Goal: Information Seeking & Learning: Learn about a topic

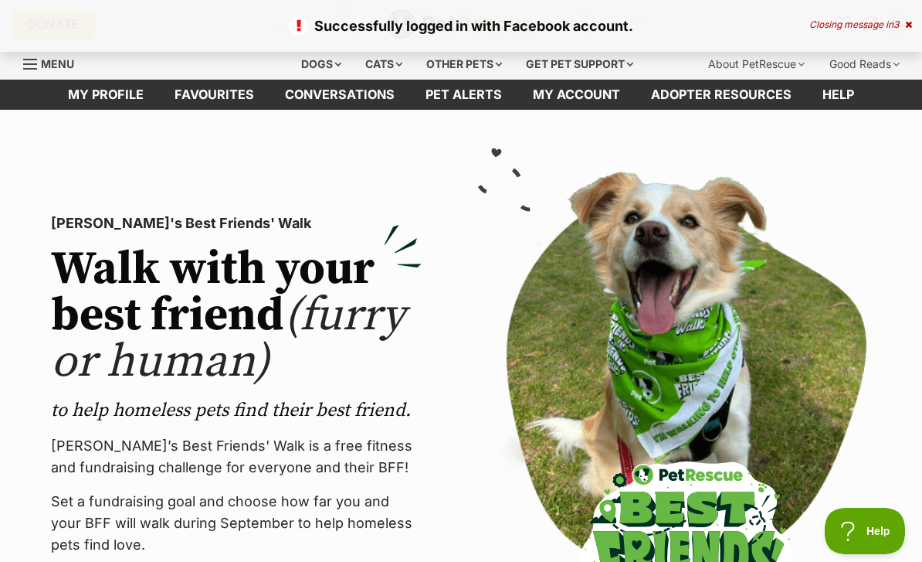
click at [910, 26] on icon at bounding box center [908, 24] width 7 height 9
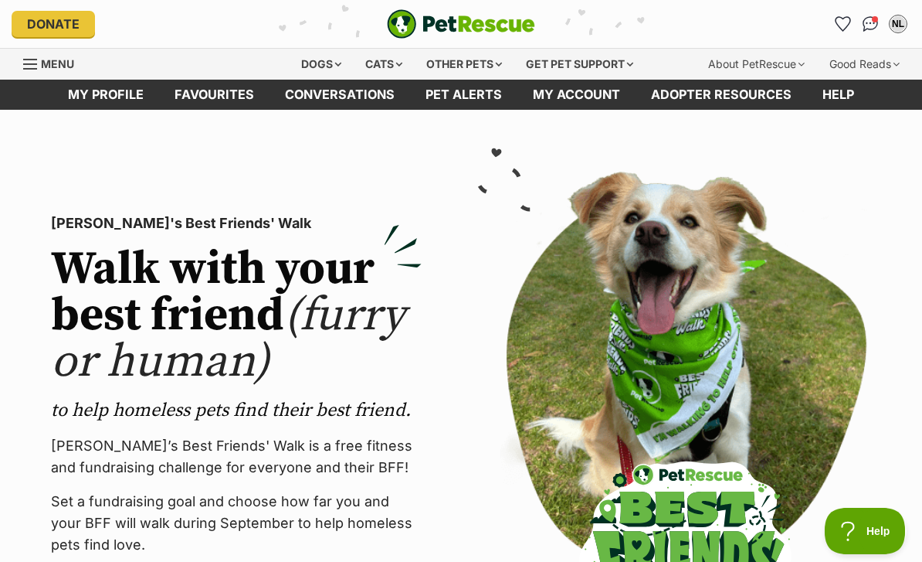
click at [850, 21] on icon "Favourites" at bounding box center [843, 24] width 15 height 14
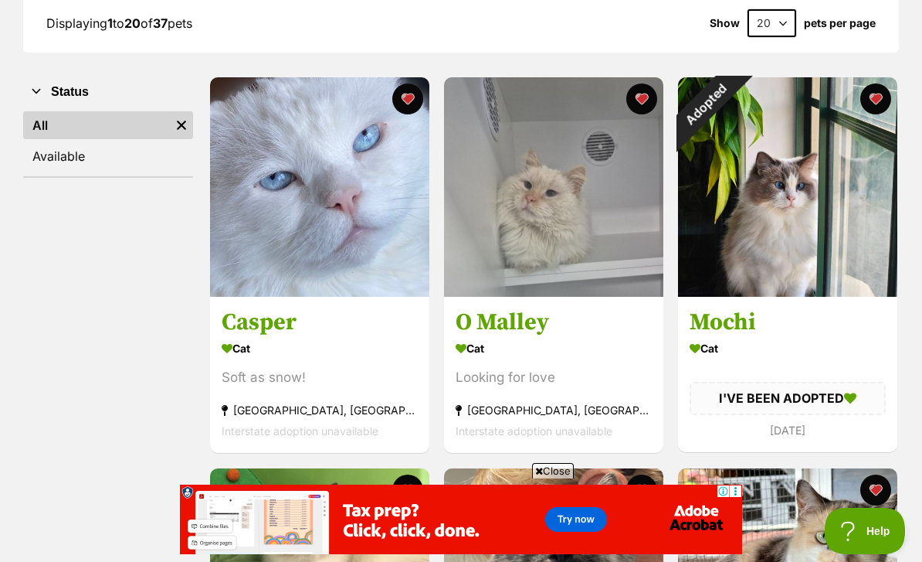
scroll to position [234, 0]
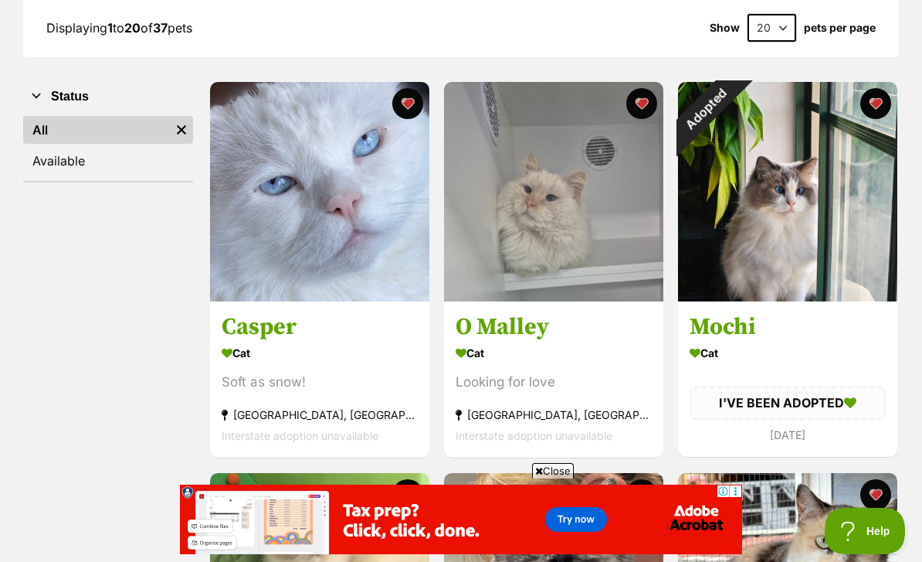
click at [566, 338] on h3 "O Malley" at bounding box center [554, 327] width 196 height 29
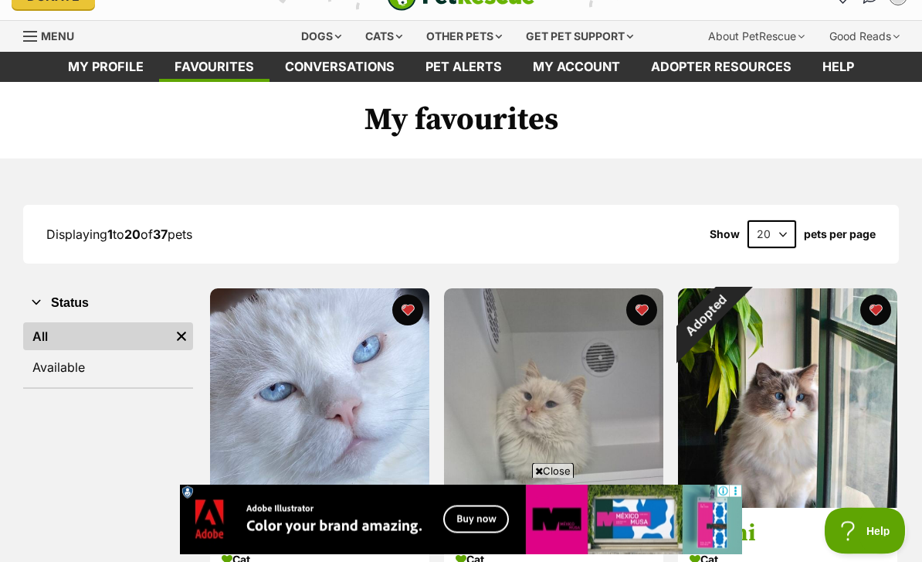
scroll to position [0, 0]
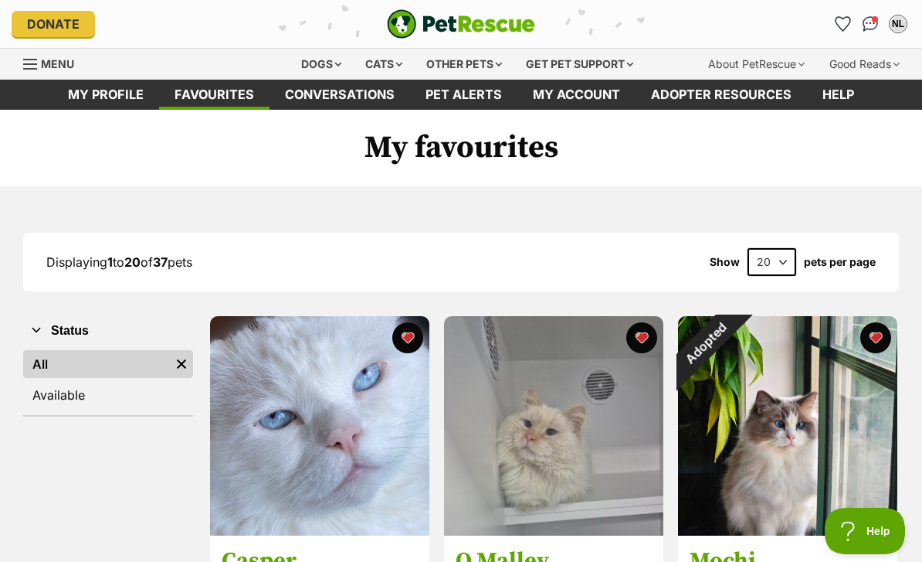
click at [399, 67] on div "Cats" at bounding box center [384, 64] width 59 height 31
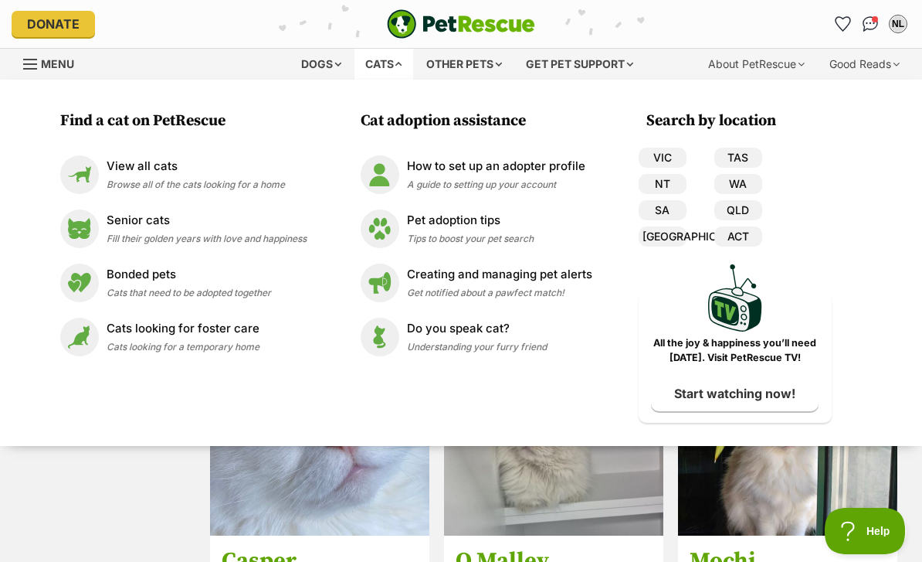
click at [155, 166] on p "View all cats" at bounding box center [196, 167] width 178 height 18
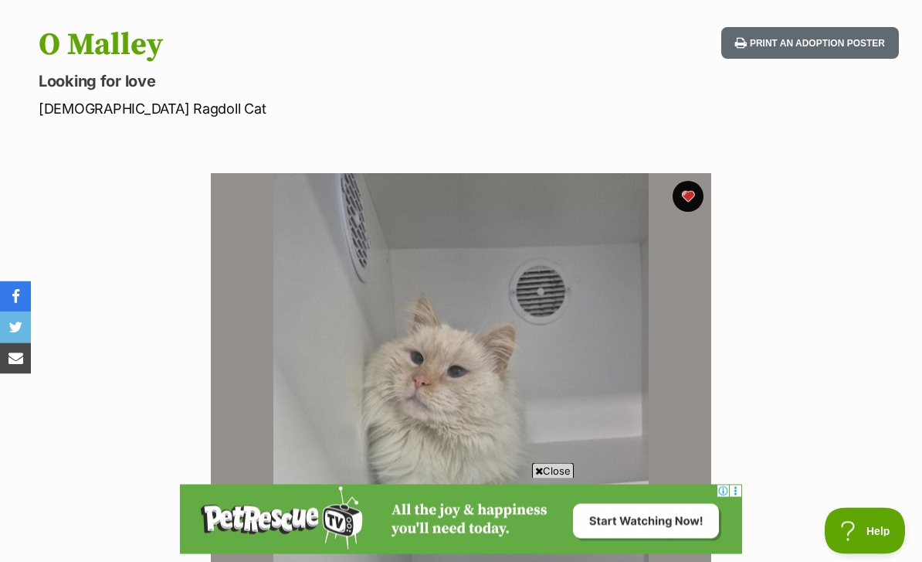
scroll to position [141, 0]
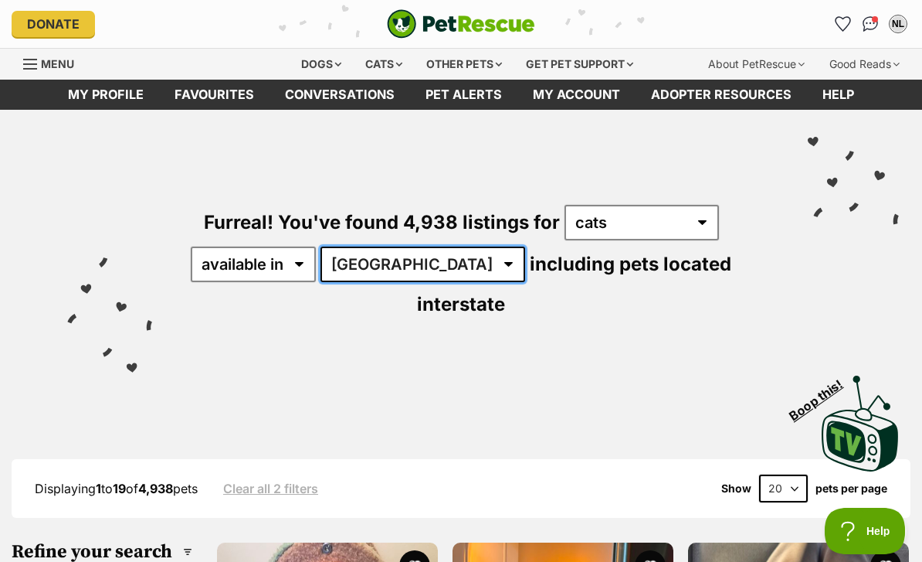
click at [411, 252] on select "Australia ACT NSW NT QLD SA TAS VIC WA" at bounding box center [423, 264] width 205 height 36
select select "[GEOGRAPHIC_DATA]"
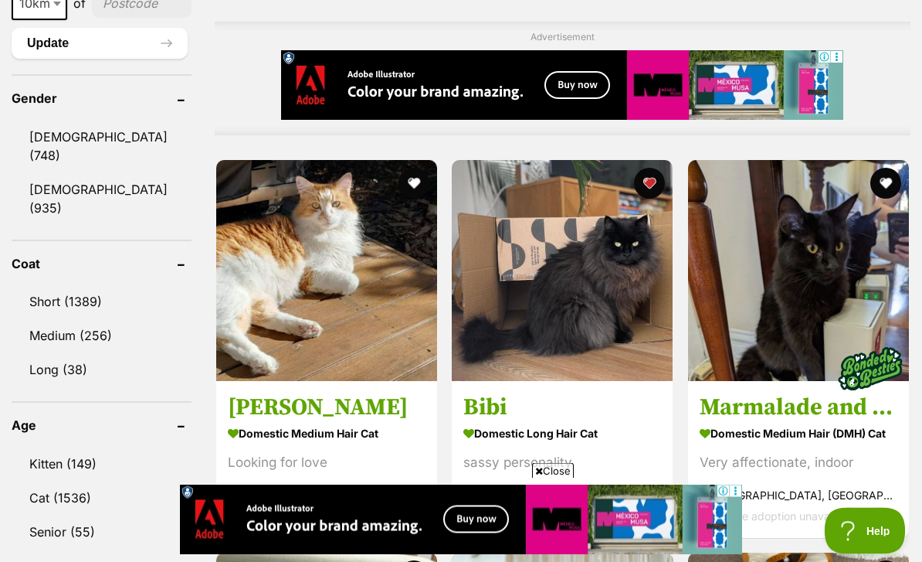
scroll to position [1315, 0]
click at [48, 353] on link "Long (38)" at bounding box center [102, 369] width 180 height 32
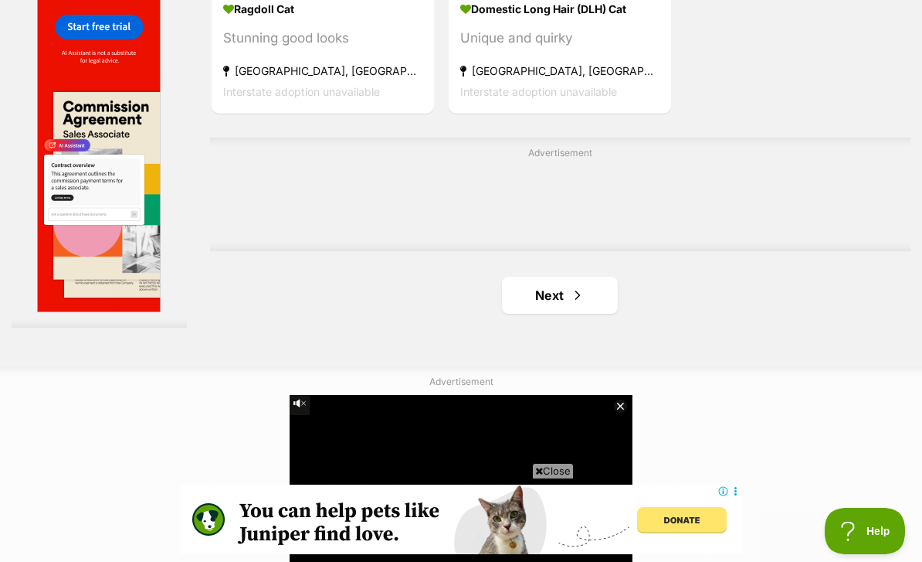
scroll to position [3463, 0]
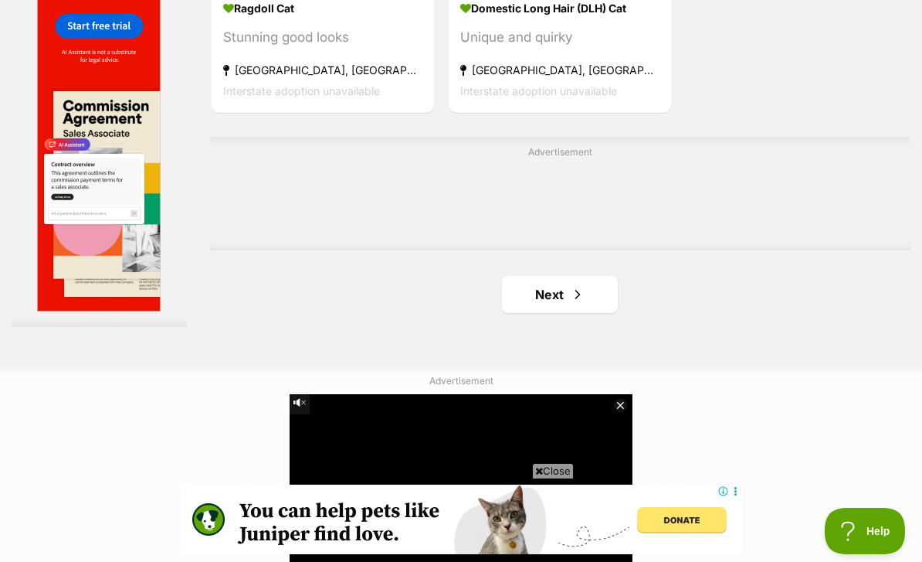
click at [568, 313] on link "Next" at bounding box center [560, 294] width 116 height 37
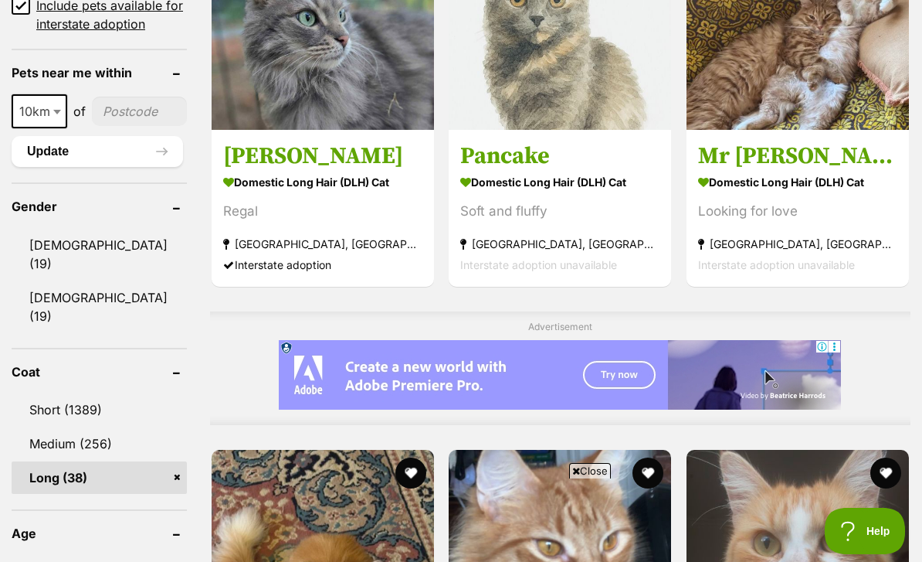
scroll to position [1172, 0]
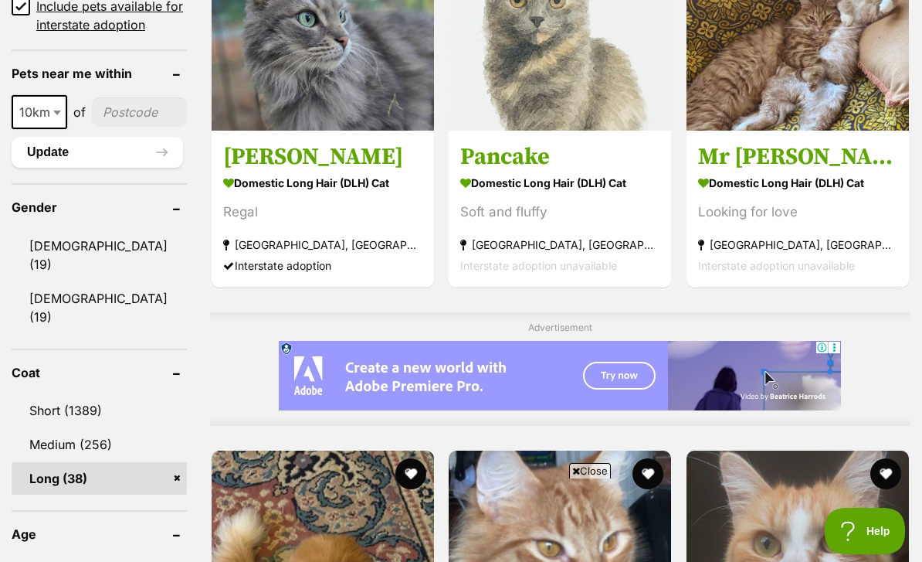
click at [130, 465] on link "Long (38)" at bounding box center [99, 478] width 175 height 32
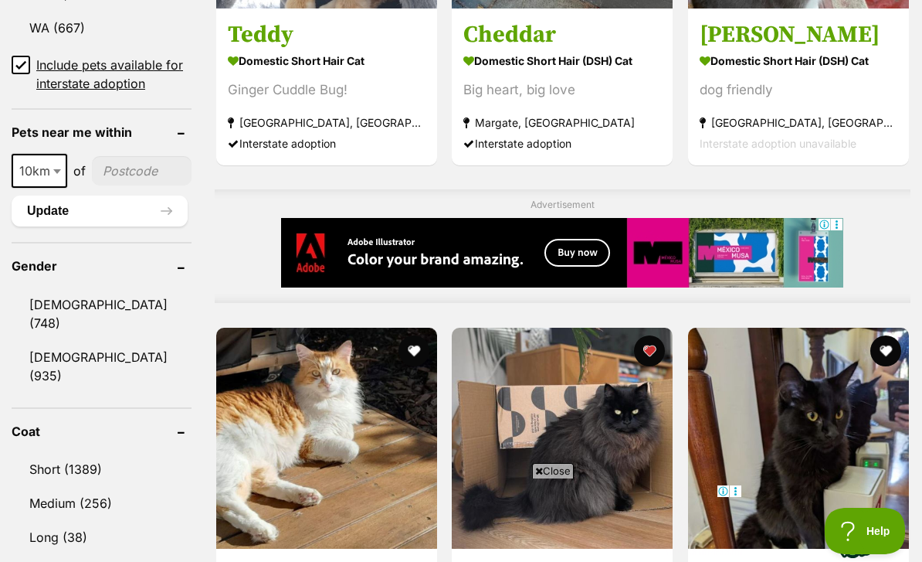
click at [46, 487] on link "Medium (256)" at bounding box center [102, 503] width 180 height 32
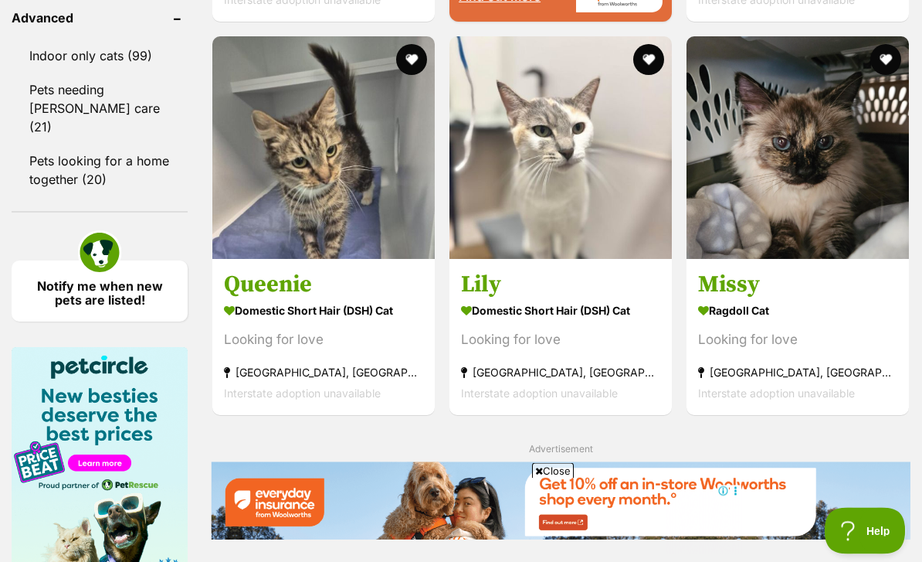
scroll to position [2228, 0]
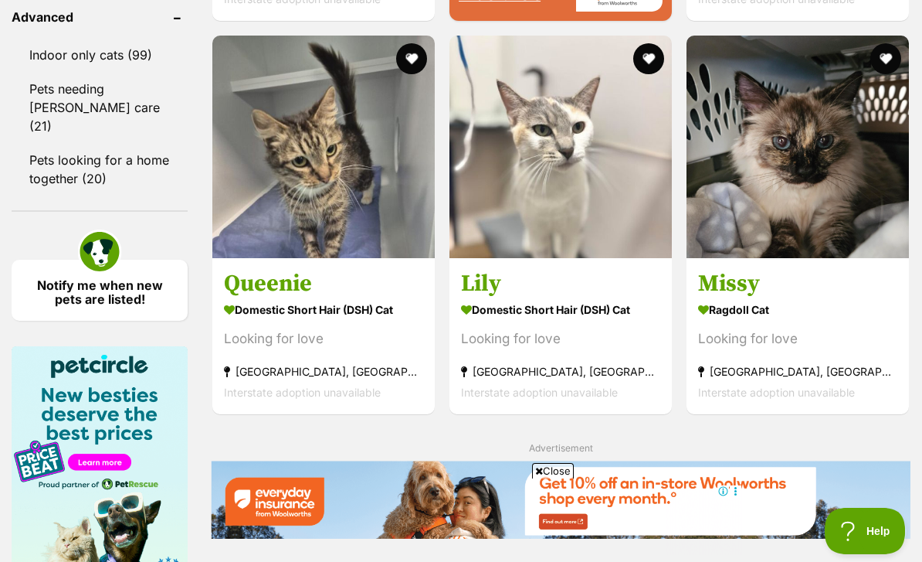
click at [822, 258] on img at bounding box center [798, 147] width 222 height 222
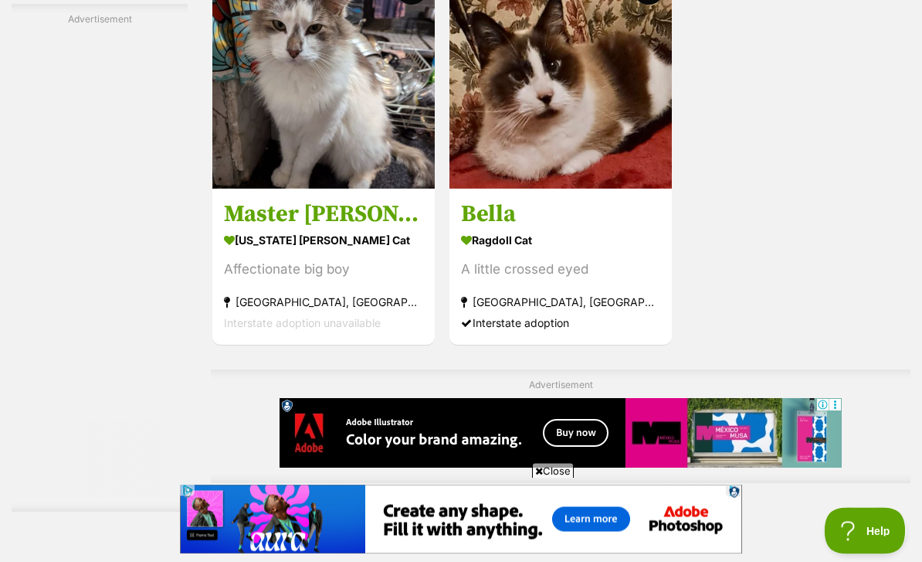
scroll to position [3229, 0]
click at [554, 188] on img at bounding box center [561, 77] width 222 height 222
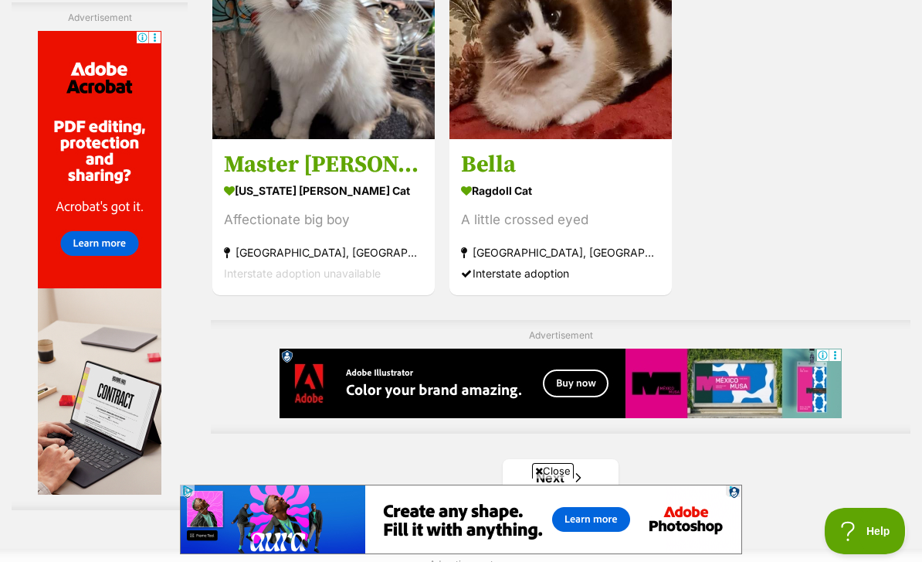
click at [562, 142] on link at bounding box center [561, 134] width 222 height 15
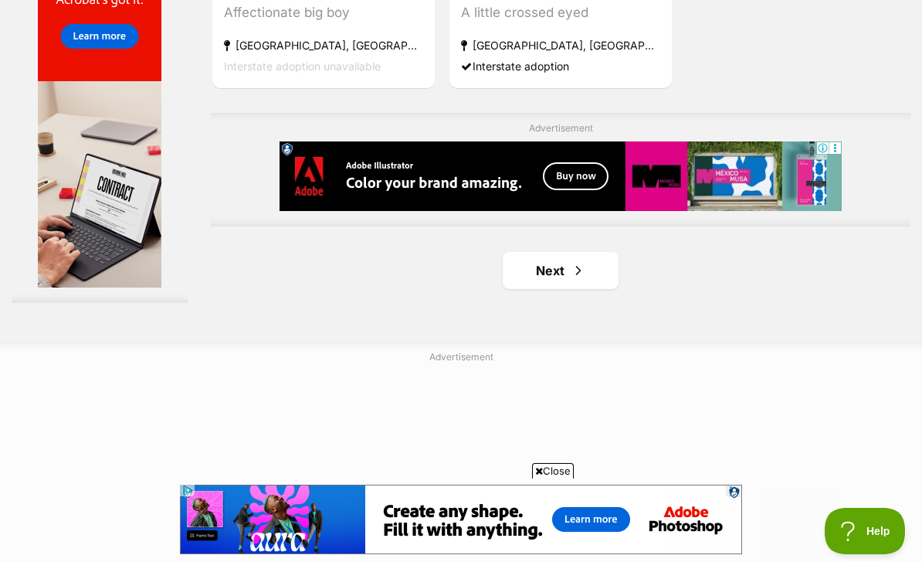
click at [567, 289] on link "Next" at bounding box center [561, 270] width 116 height 37
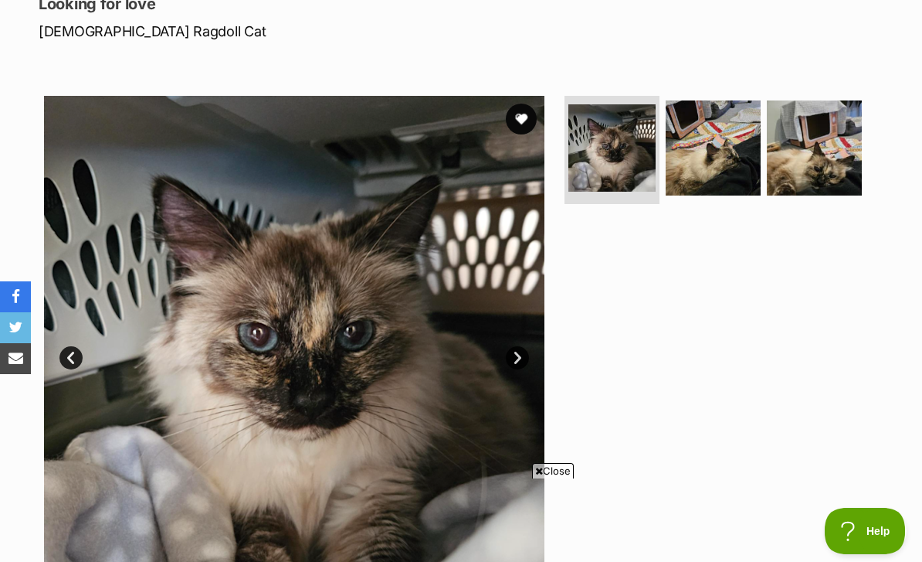
scroll to position [225, 0]
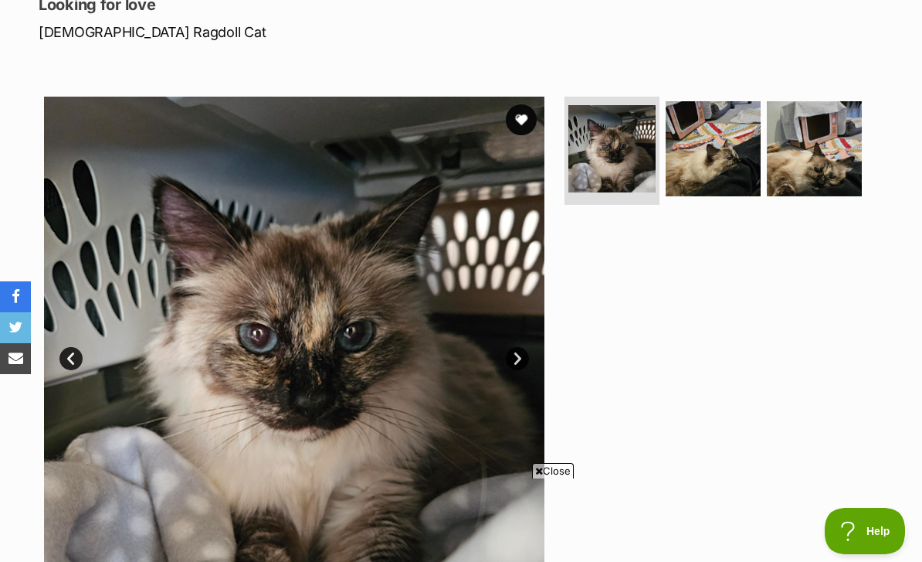
click at [726, 163] on img at bounding box center [713, 148] width 95 height 95
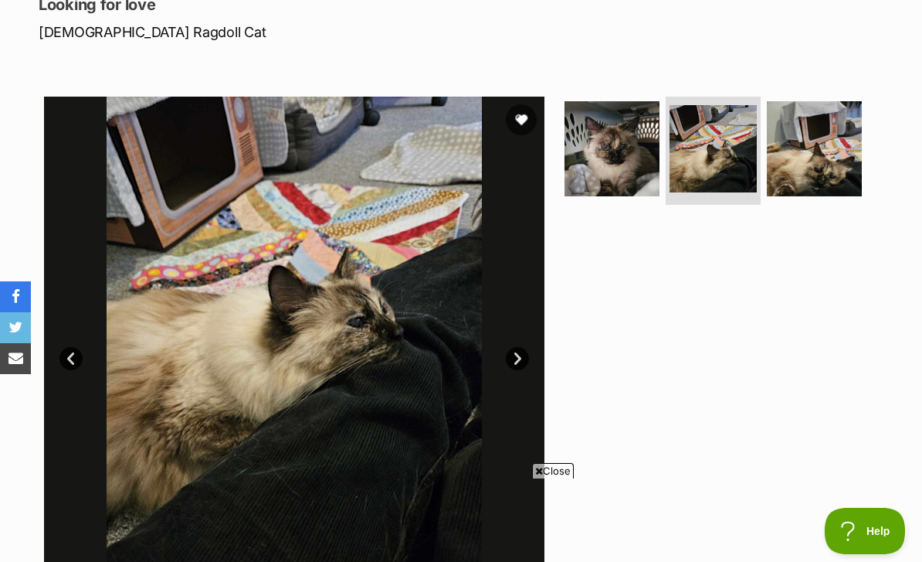
click at [817, 161] on img at bounding box center [814, 148] width 95 height 95
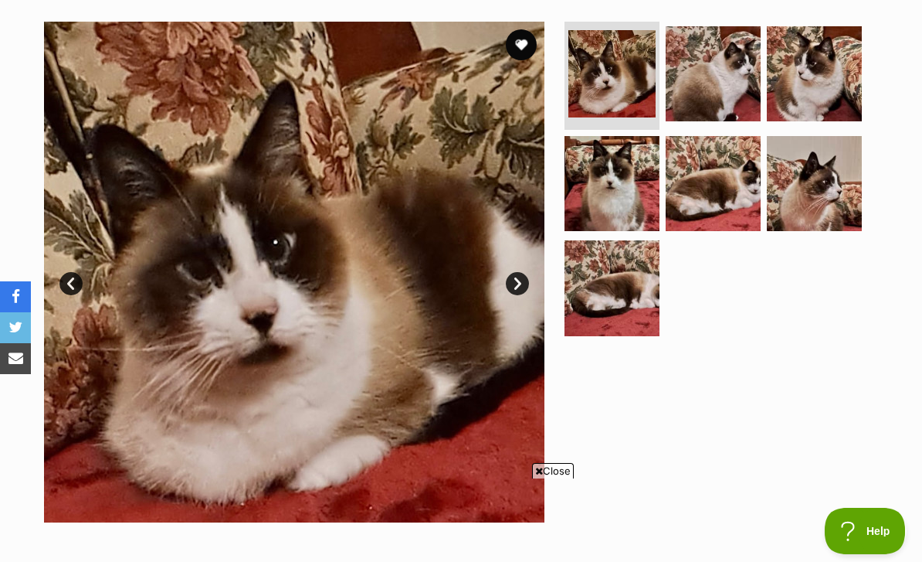
click at [812, 88] on img at bounding box center [814, 73] width 95 height 95
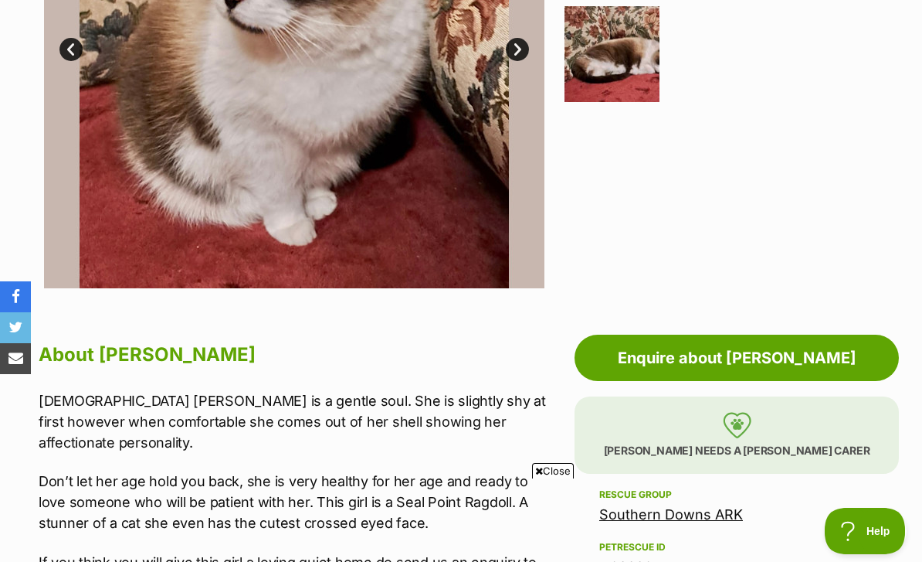
scroll to position [524, 0]
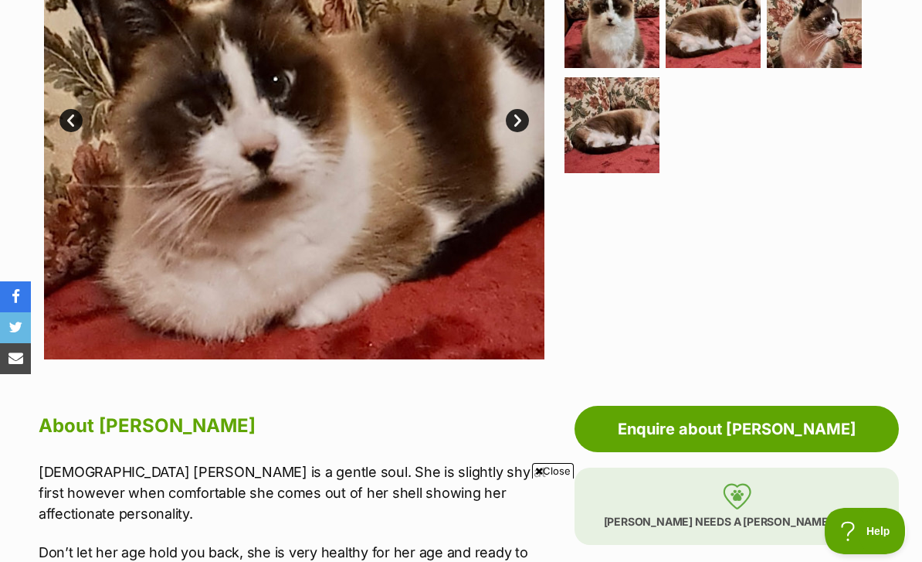
scroll to position [439, 0]
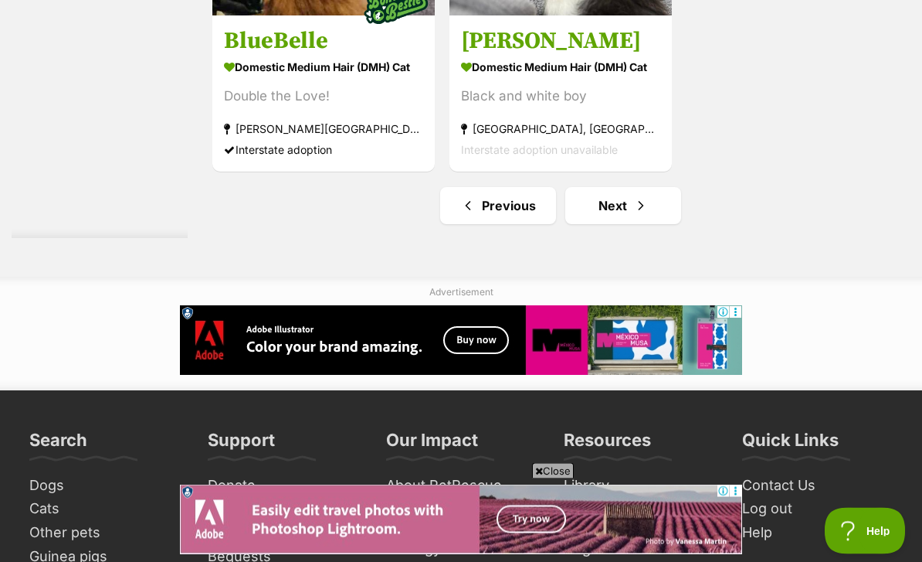
scroll to position [3550, 0]
click at [633, 215] on span "Next page" at bounding box center [640, 205] width 15 height 19
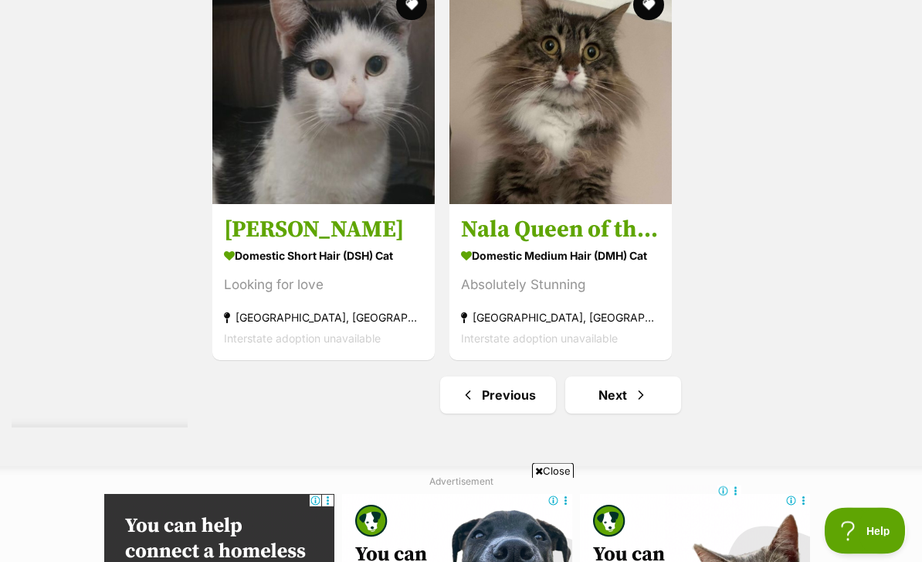
scroll to position [3565, 0]
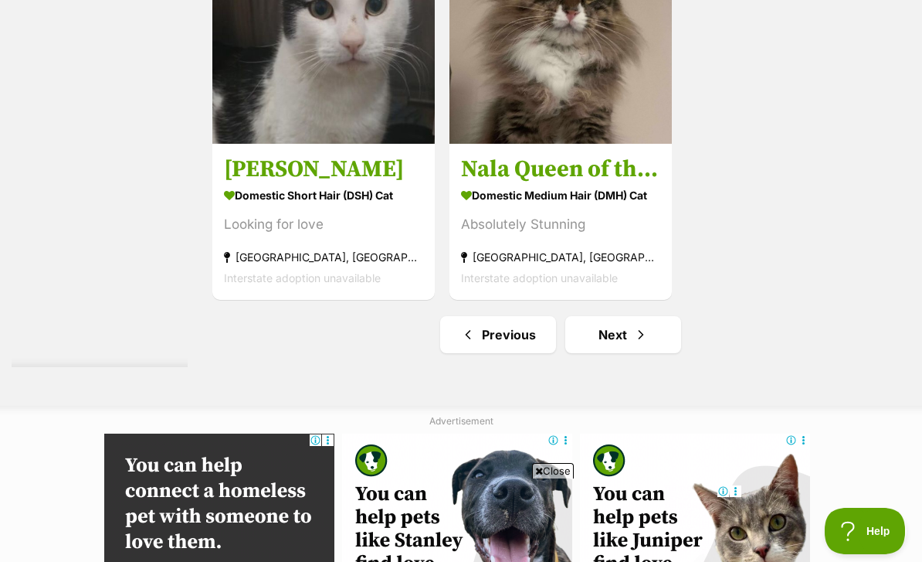
click at [633, 344] on span "Next page" at bounding box center [640, 334] width 15 height 19
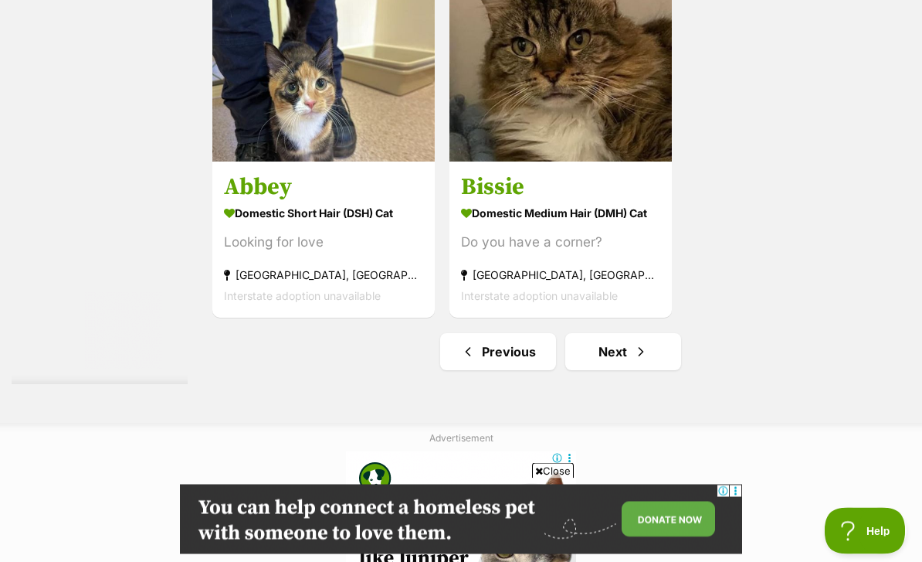
scroll to position [3404, 0]
click at [609, 370] on link "Next" at bounding box center [623, 351] width 116 height 37
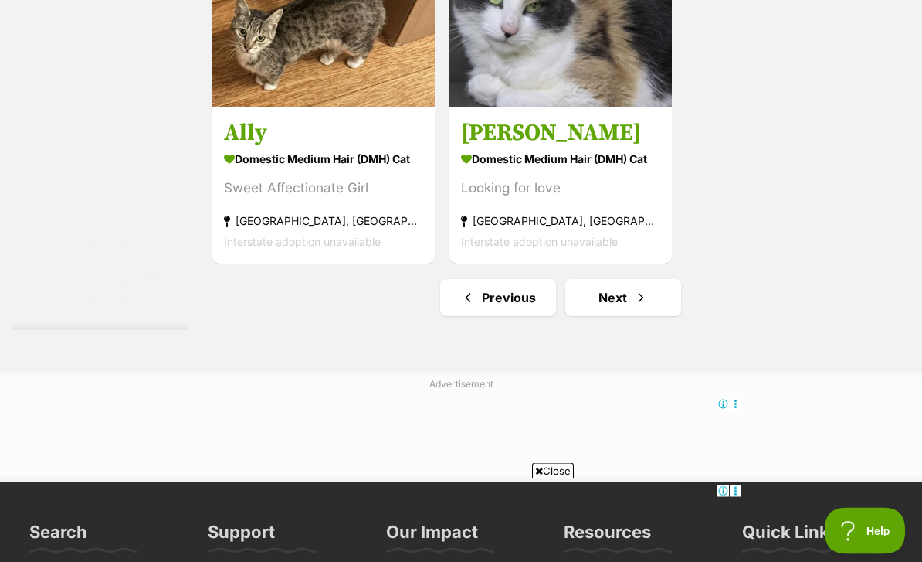
scroll to position [3457, 0]
click at [611, 316] on link "Next" at bounding box center [623, 297] width 116 height 37
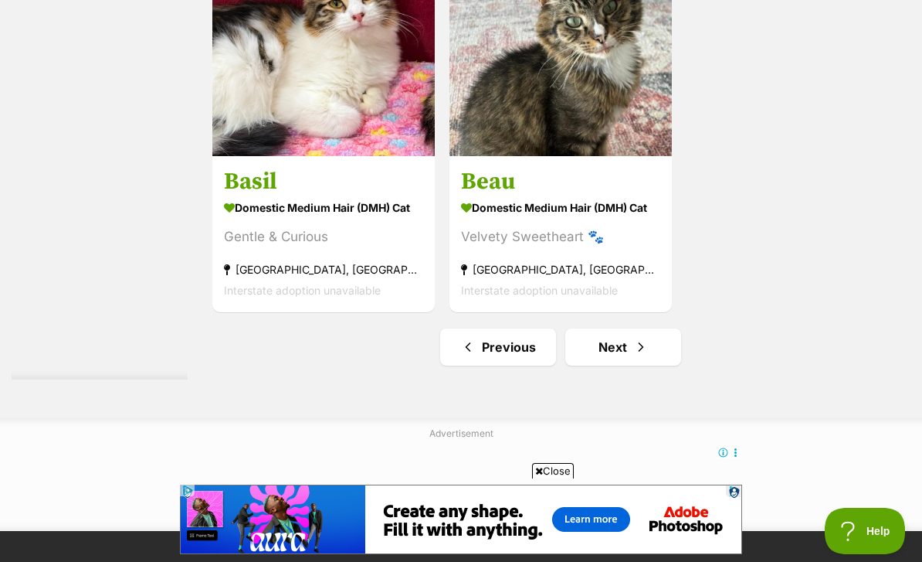
scroll to position [3615, 0]
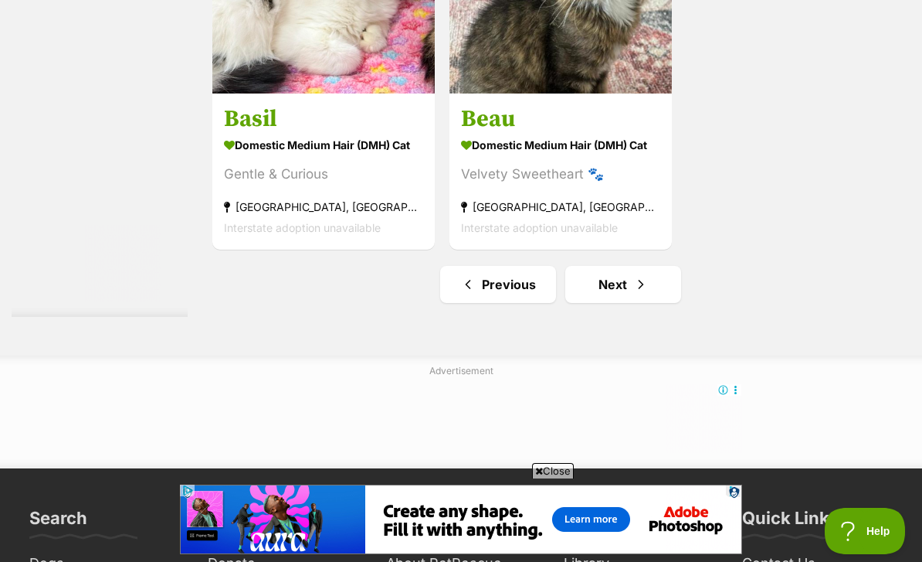
click at [633, 303] on link "Next" at bounding box center [623, 284] width 116 height 37
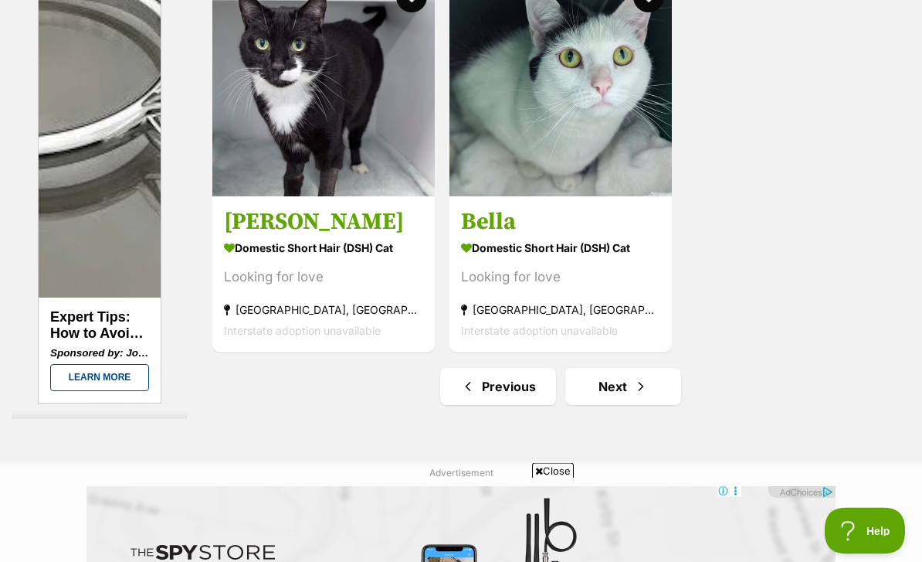
scroll to position [3369, 0]
click at [640, 405] on link "Next" at bounding box center [623, 386] width 116 height 37
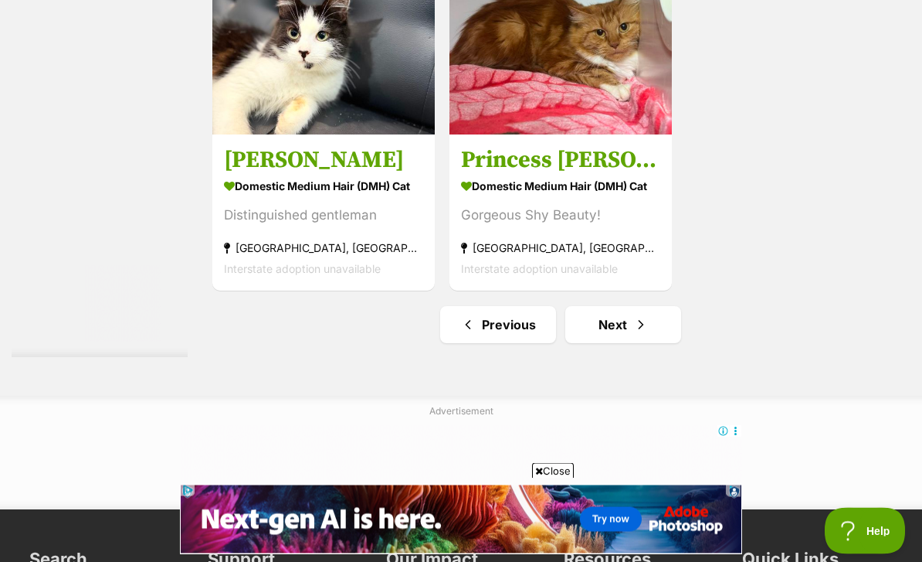
scroll to position [3431, 0]
click at [633, 334] on span "Next page" at bounding box center [640, 324] width 15 height 19
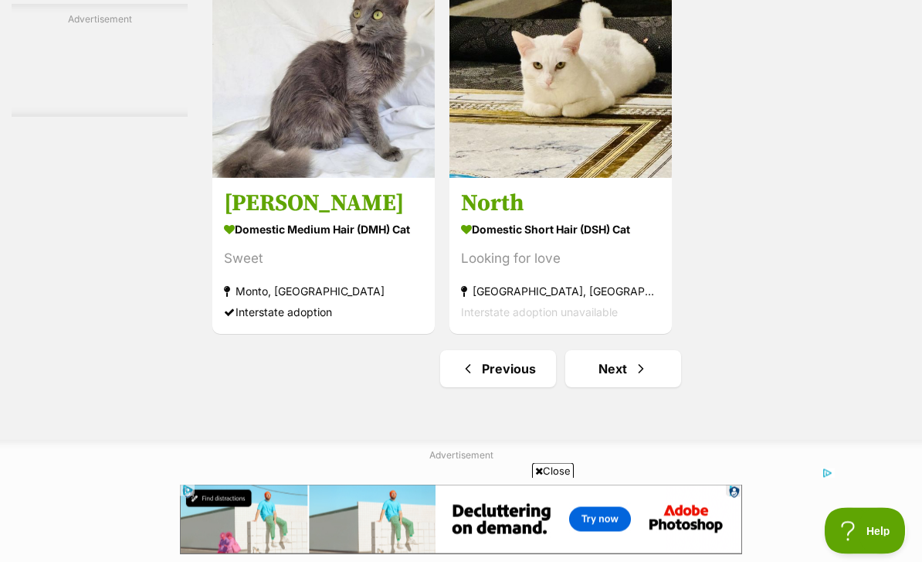
scroll to position [3531, 0]
click at [633, 378] on span "Next page" at bounding box center [640, 368] width 15 height 19
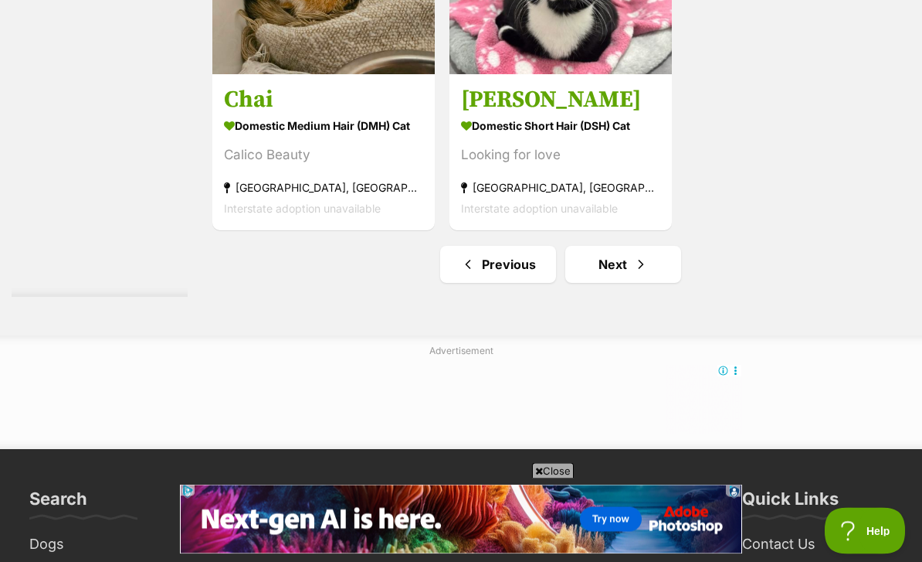
scroll to position [3490, 0]
click at [606, 283] on link "Next" at bounding box center [623, 264] width 116 height 37
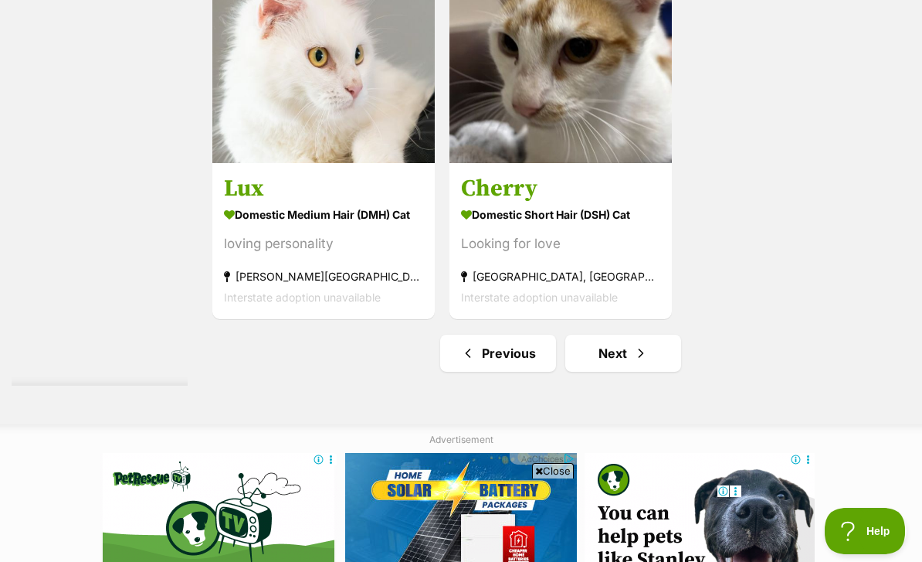
scroll to position [3404, 0]
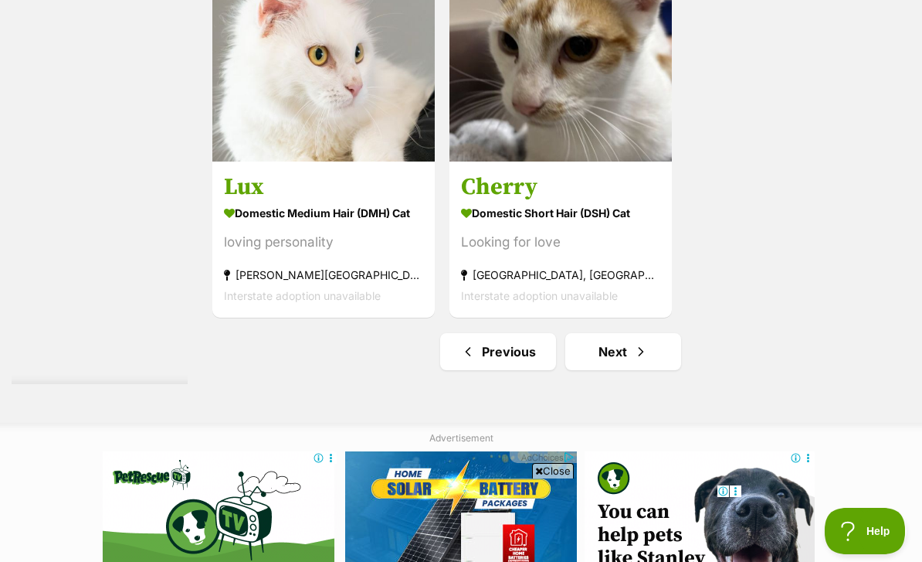
click at [633, 361] on span "Next page" at bounding box center [640, 351] width 15 height 19
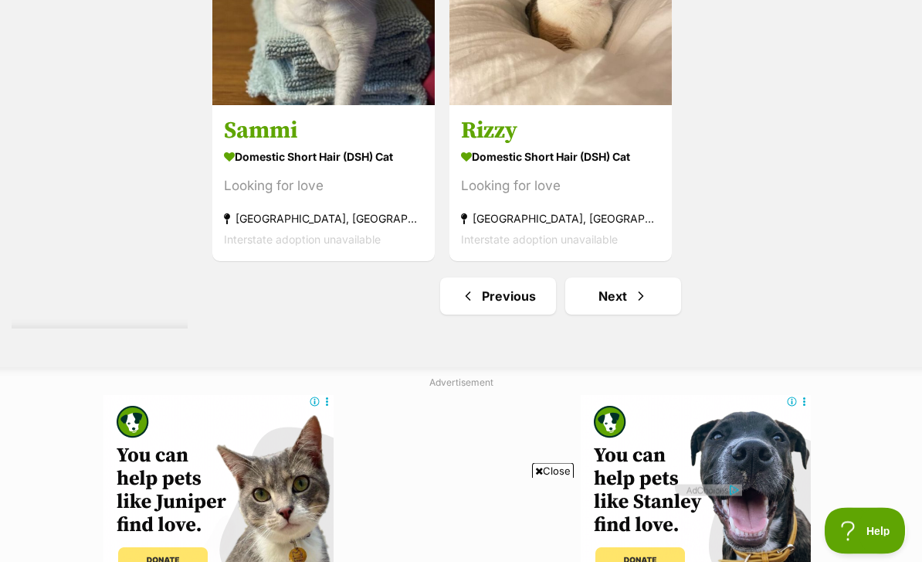
scroll to position [3605, 0]
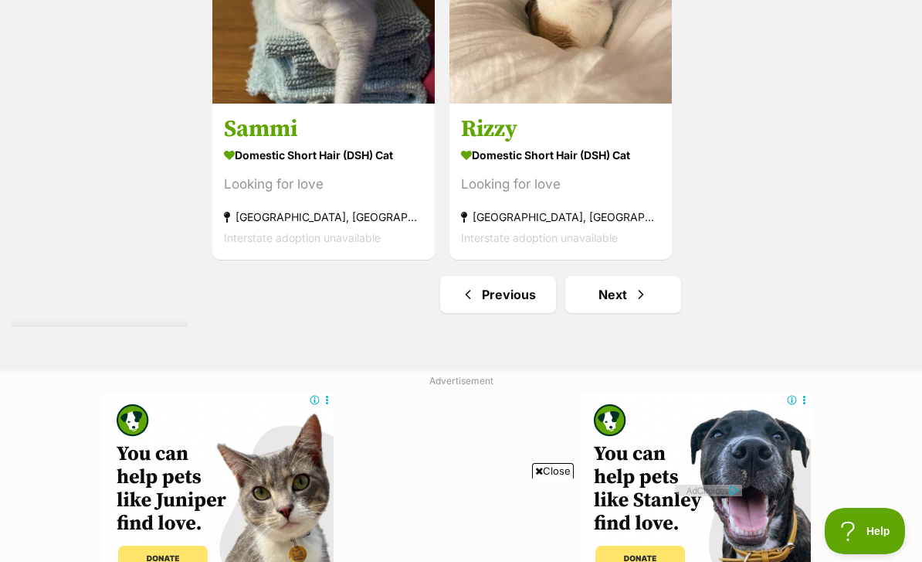
click at [630, 313] on link "Next" at bounding box center [623, 294] width 116 height 37
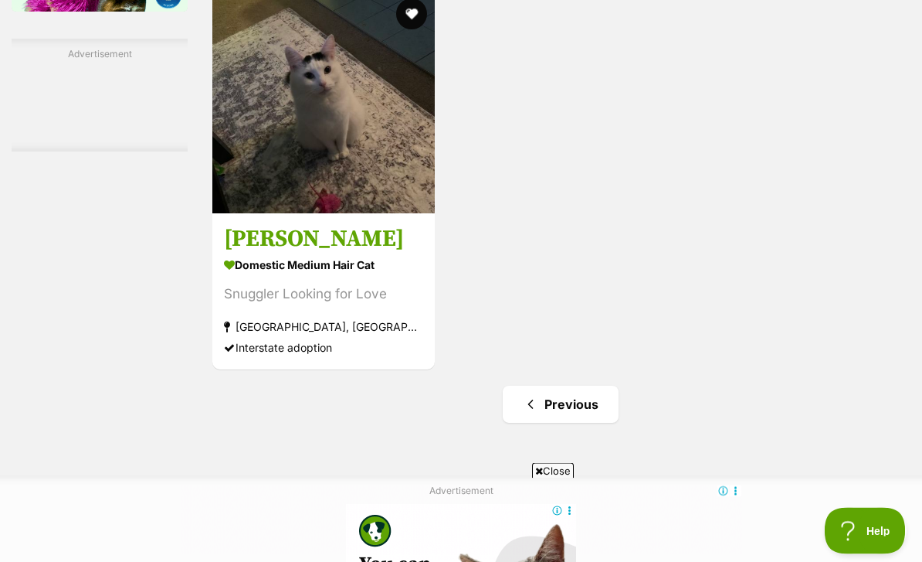
scroll to position [2810, 0]
